Goal: Transaction & Acquisition: Subscribe to service/newsletter

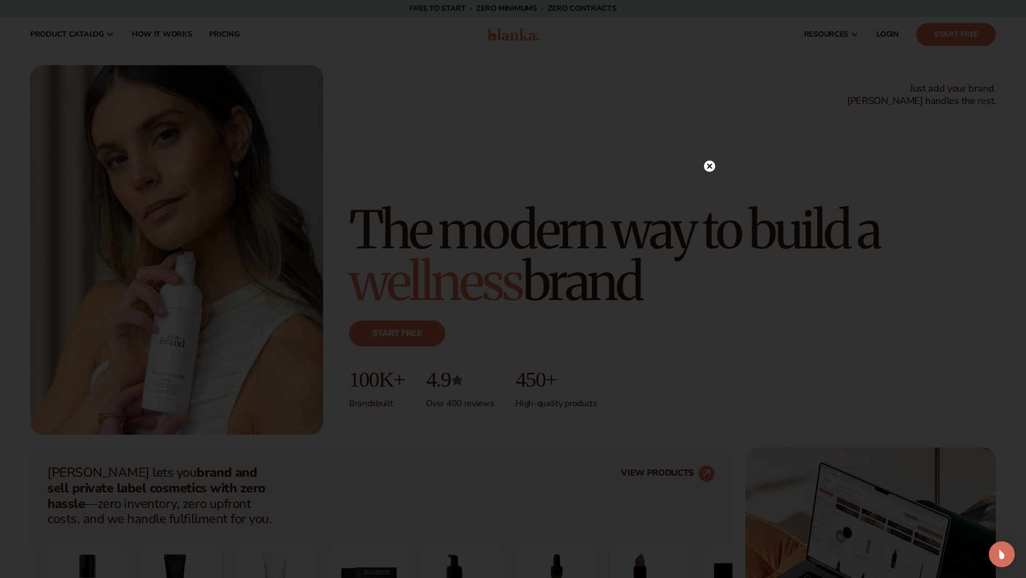
click at [709, 162] on circle at bounding box center [709, 165] width 11 height 11
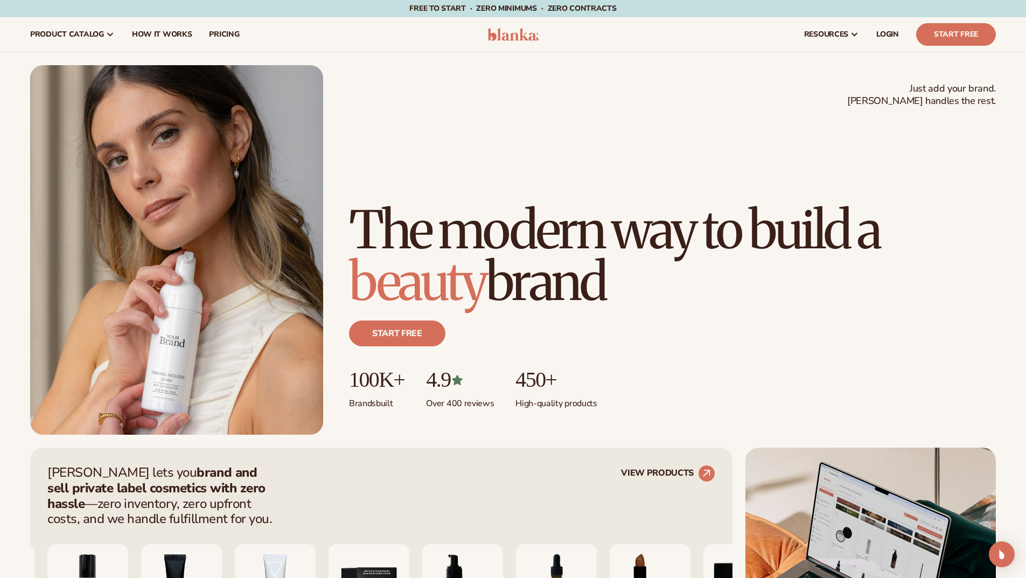
scroll to position [359, 0]
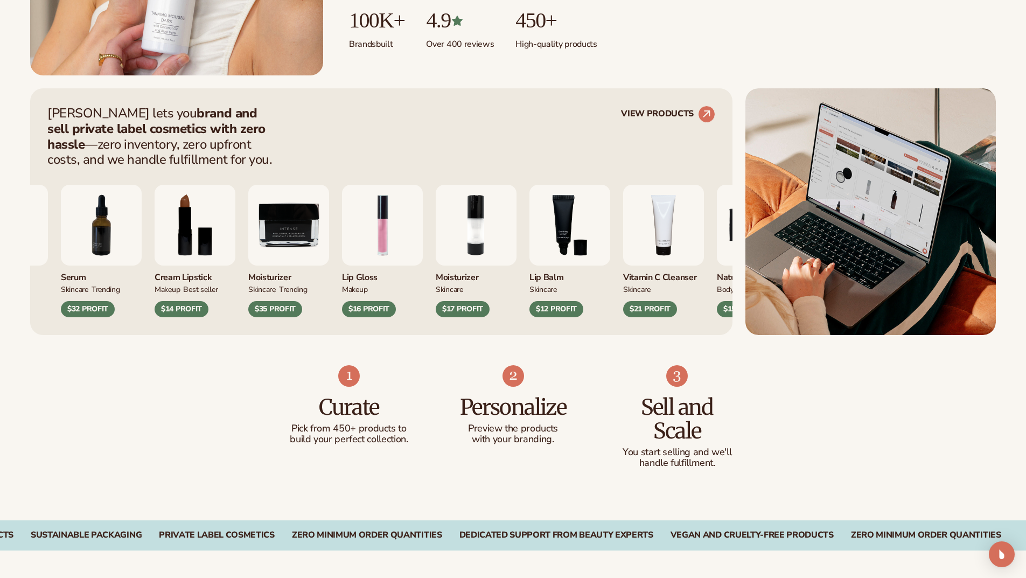
click at [740, 243] on div "[PERSON_NAME] lets you brand and sell private label cosmetics with zero hassle …" at bounding box center [513, 211] width 966 height 247
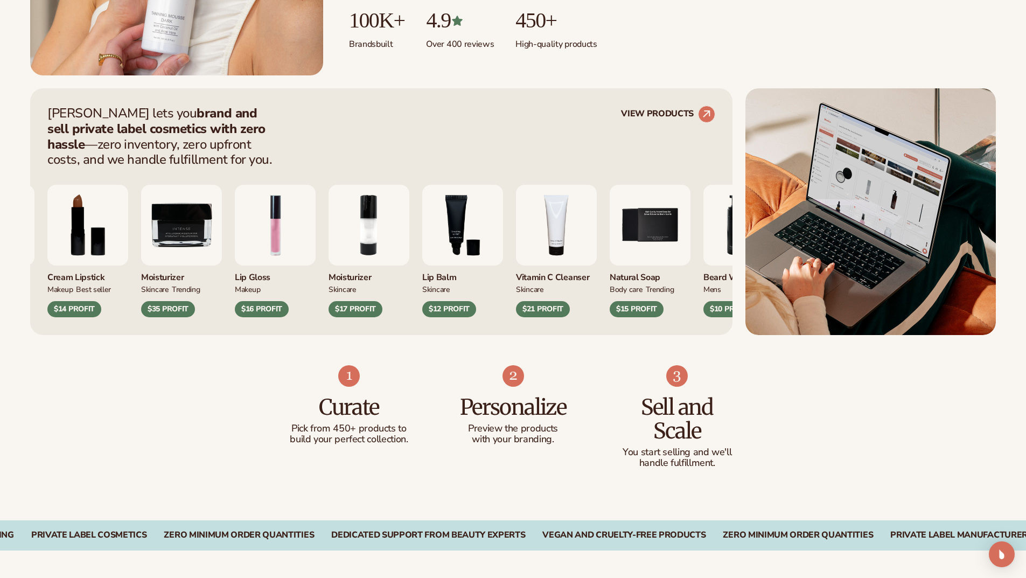
click at [316, 225] on img "1 / 9" at bounding box center [275, 225] width 81 height 81
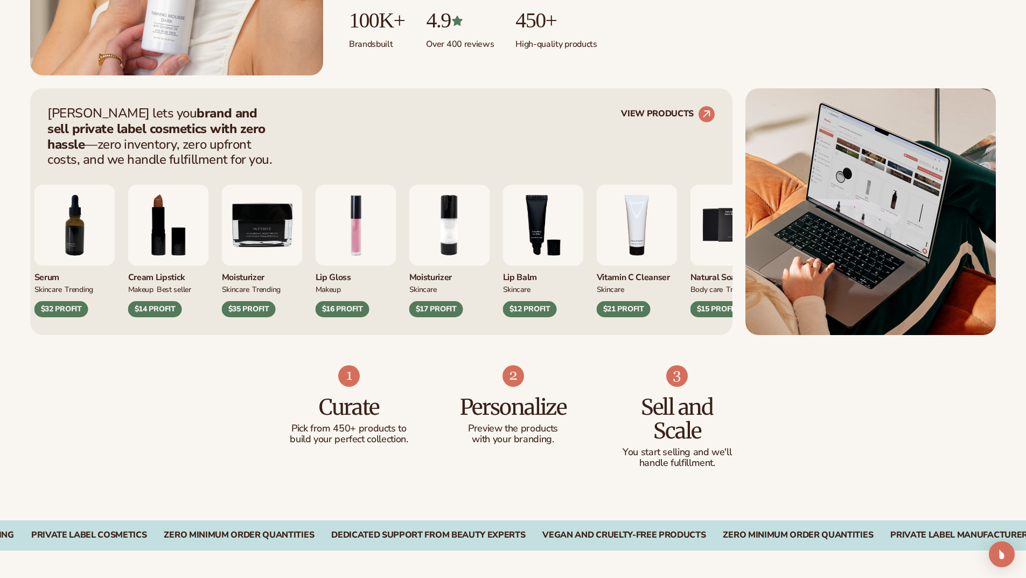
click at [341, 312] on div "$16 PROFIT" at bounding box center [343, 309] width 54 height 16
click at [380, 232] on img "1 / 9" at bounding box center [356, 225] width 81 height 81
click at [674, 114] on link "VIEW PRODUCTS" at bounding box center [668, 114] width 94 height 17
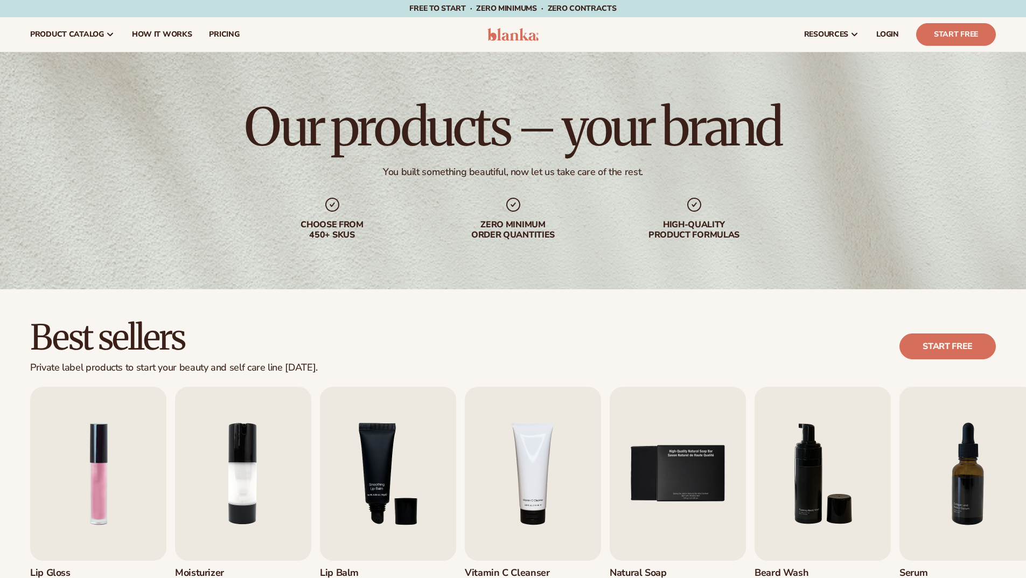
scroll to position [359, 0]
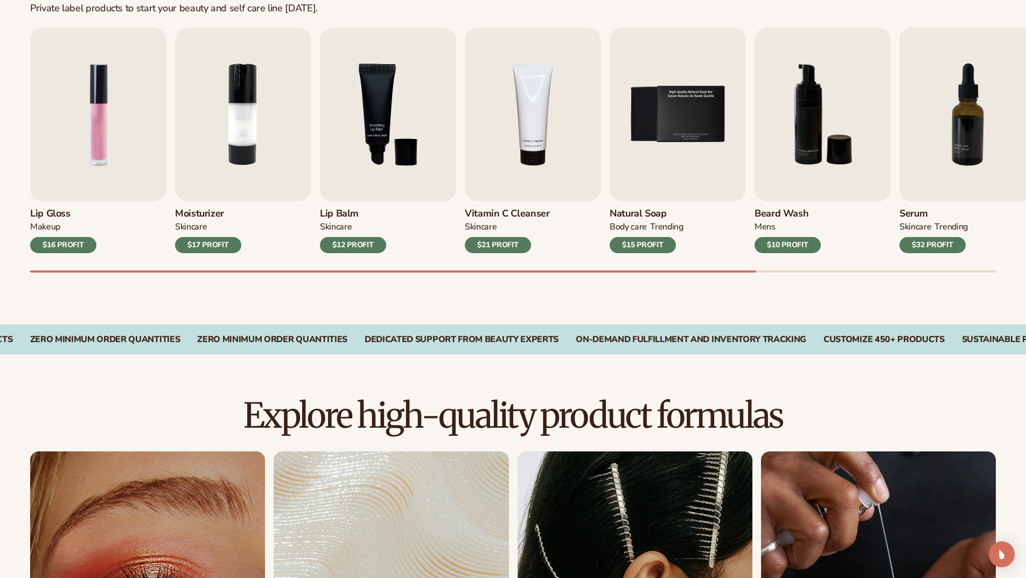
click at [373, 242] on div "$12 PROFIT" at bounding box center [353, 245] width 66 height 16
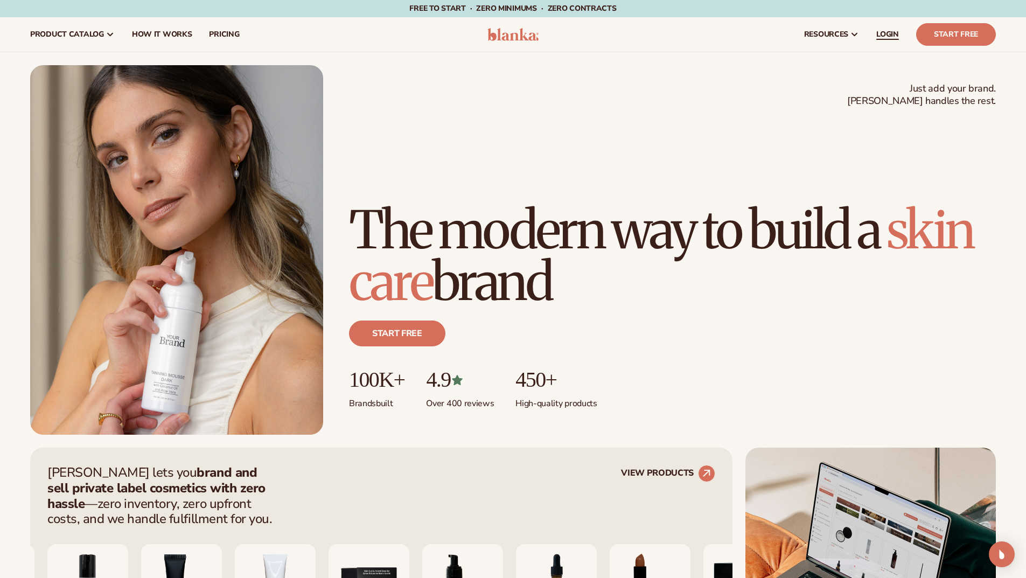
click at [890, 34] on span "LOGIN" at bounding box center [887, 34] width 23 height 9
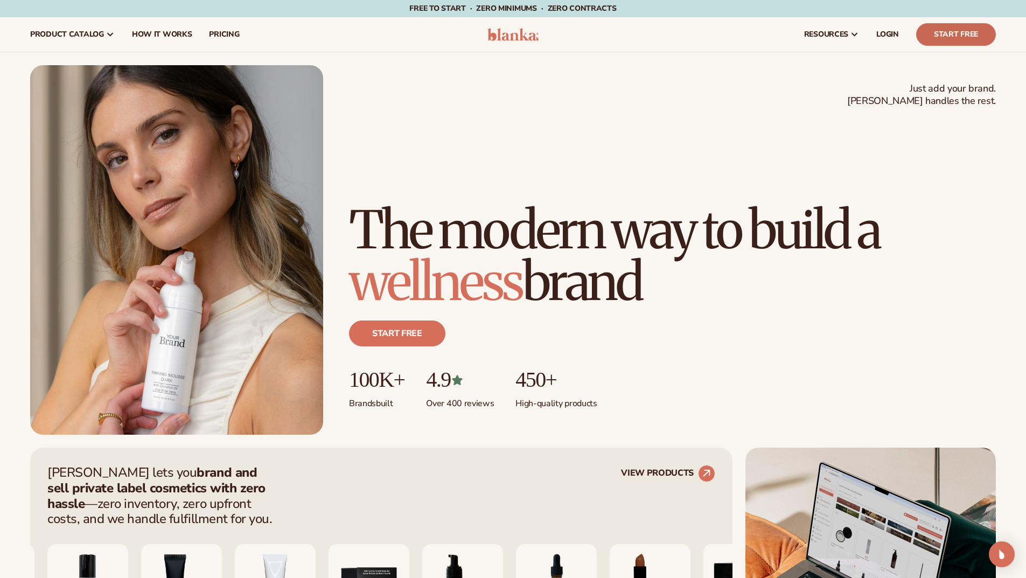
click at [943, 26] on link "Start Free" at bounding box center [956, 34] width 80 height 23
